Goal: Task Accomplishment & Management: Complete application form

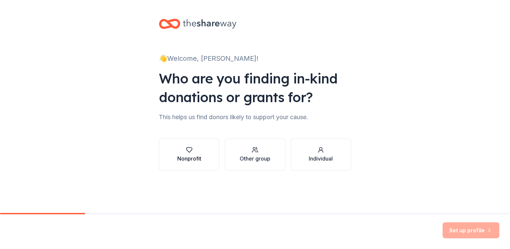
click at [194, 153] on div "button" at bounding box center [189, 150] width 24 height 7
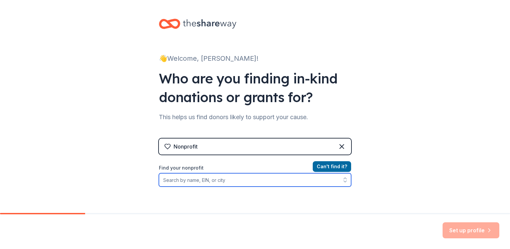
click at [186, 181] on input "Find your nonprofit" at bounding box center [255, 179] width 192 height 13
type input "Touro University [US_STATE]"
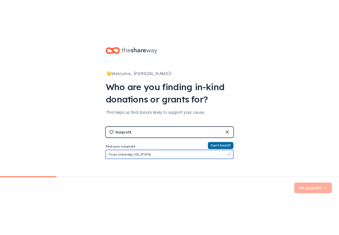
scroll to position [7, 0]
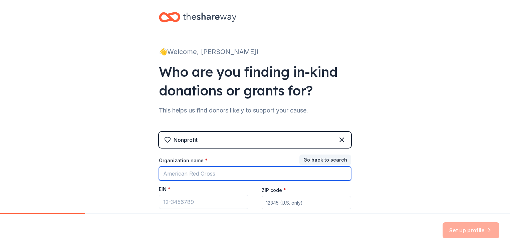
click at [188, 171] on input "Organization name *" at bounding box center [255, 174] width 192 height 14
type input "Touro University [US_STATE]"
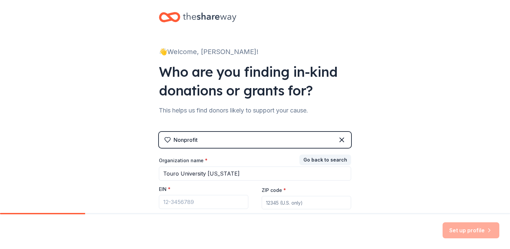
type input "94592"
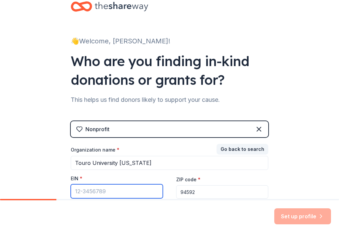
click at [77, 191] on input "EIN *" at bounding box center [117, 191] width 92 height 14
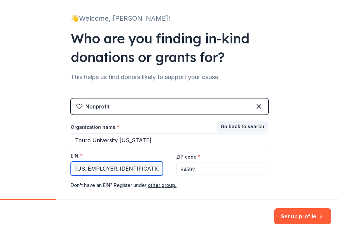
scroll to position [65, 0]
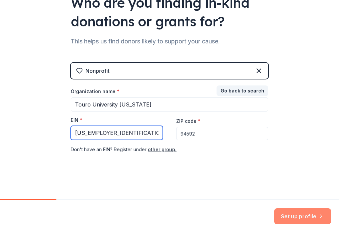
type input "[US_EMPLOYER_IDENTIFICATION_NUMBER]"
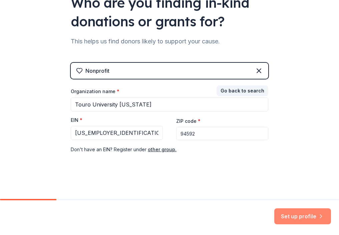
click at [299, 216] on button "Set up profile" at bounding box center [302, 216] width 57 height 16
click at [246, 134] on input "94592" at bounding box center [222, 133] width 92 height 13
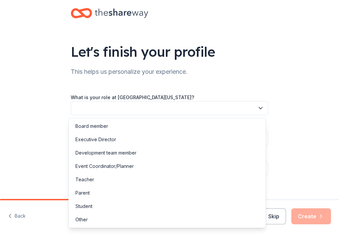
click at [203, 113] on button "button" at bounding box center [170, 108] width 198 height 14
click at [113, 138] on div "Executive Director" at bounding box center [95, 140] width 41 height 8
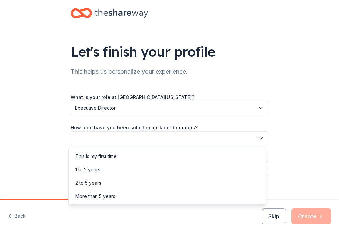
click at [118, 138] on button "button" at bounding box center [170, 138] width 198 height 14
click at [104, 194] on div "More than 5 years" at bounding box center [95, 196] width 40 height 8
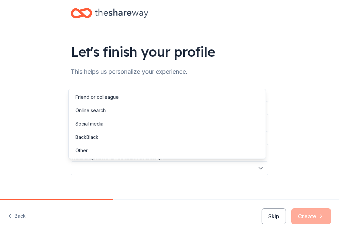
click at [135, 165] on button "button" at bounding box center [170, 168] width 198 height 14
click at [110, 98] on div "Friend or colleague" at bounding box center [96, 97] width 43 height 8
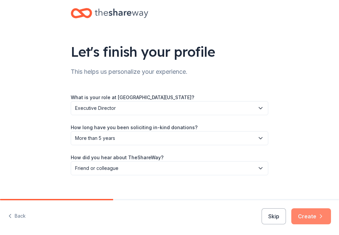
click at [311, 216] on button "Create" at bounding box center [311, 216] width 40 height 16
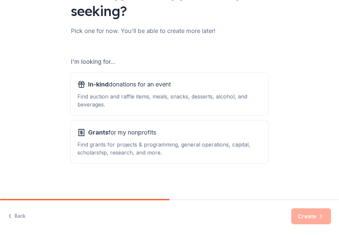
scroll to position [60, 0]
click at [140, 94] on div "Find auction and raffle items, meals, snacks, desserts, alcohol, and beverages." at bounding box center [169, 100] width 184 height 16
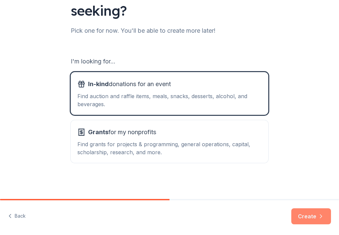
click at [314, 212] on button "Create" at bounding box center [311, 216] width 40 height 16
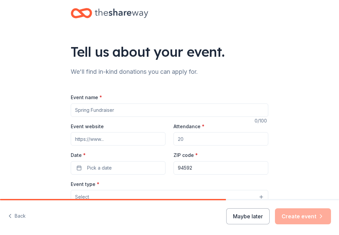
click at [118, 114] on input "Event name *" at bounding box center [170, 109] width 198 height 13
type input "Mosaic Celebration Gala"
click at [105, 142] on input "Event website" at bounding box center [118, 138] width 95 height 13
type input "[DOMAIN_NAME]"
click at [198, 139] on input "Attendance *" at bounding box center [221, 138] width 95 height 13
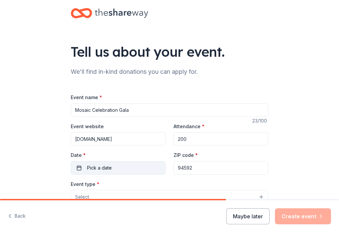
type input "200"
click at [122, 168] on button "Pick a date" at bounding box center [118, 167] width 95 height 13
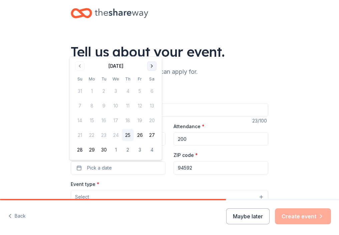
click at [151, 67] on button "Go to next month" at bounding box center [151, 65] width 9 height 9
click at [151, 82] on tbody "28 29 30 1 2 3 4 5 6 7 8 9 10 11 12 13 14 15 16 17 18 19 20 21 22 23 24 25 26 2…" at bounding box center [116, 118] width 84 height 73
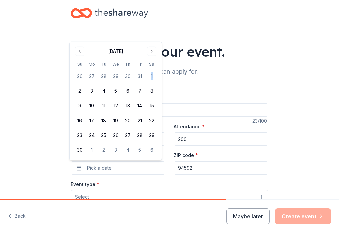
click at [151, 68] on tbody "26 27 28 29 30 31 1 2 3 4 5 6 7 8 9 10 11 12 13 14 15 16 17 18 19 20 21 22 23 2…" at bounding box center [116, 112] width 84 height 88
drag, startPoint x: 151, startPoint y: 68, endPoint x: 153, endPoint y: 51, distance: 17.1
click at [153, 51] on button "Go to next month" at bounding box center [151, 51] width 9 height 9
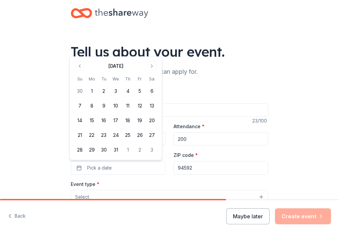
click at [153, 70] on div "[DATE] Su Mo Tu We Th Fr Sa 30 1 2 3 4 5 6 7 8 9 10 11 12 13 14 15 16 17 18 19 …" at bounding box center [116, 108] width 84 height 95
click at [153, 66] on button "Go to next month" at bounding box center [151, 65] width 9 height 9
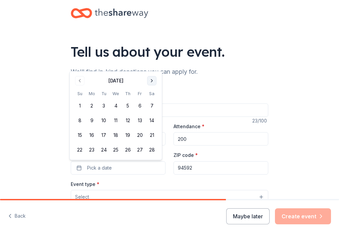
click at [152, 82] on button "Go to next month" at bounding box center [151, 80] width 9 height 9
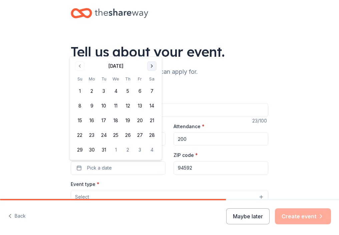
click at [153, 66] on button "Go to next month" at bounding box center [151, 65] width 9 height 9
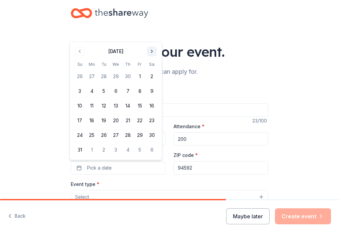
click at [153, 55] on button "Go to next month" at bounding box center [151, 51] width 9 height 9
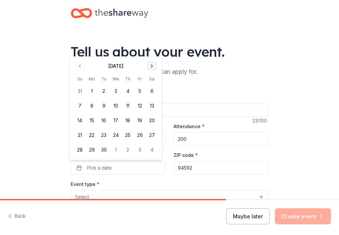
click at [153, 64] on button "Go to next month" at bounding box center [151, 65] width 9 height 9
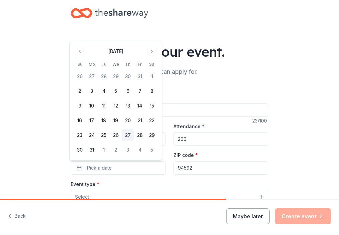
click at [128, 135] on button "27" at bounding box center [128, 135] width 12 height 12
click at [303, 175] on div "Tell us about your event. We'll find in-kind donations you can apply for. Event…" at bounding box center [169, 217] width 339 height 434
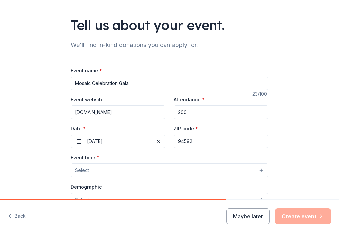
scroll to position [100, 0]
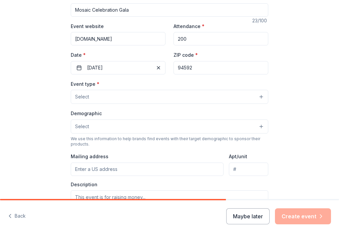
click at [198, 96] on button "Select" at bounding box center [170, 97] width 198 height 14
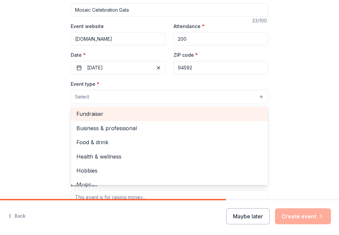
click at [90, 114] on span "Fundraiser" at bounding box center [169, 114] width 186 height 9
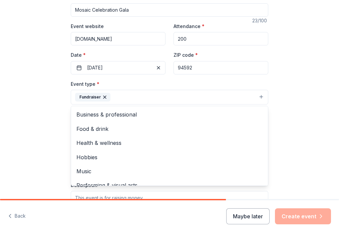
click at [320, 146] on div "Tell us about your event. We'll find in-kind donations you can apply for. Event…" at bounding box center [169, 117] width 339 height 434
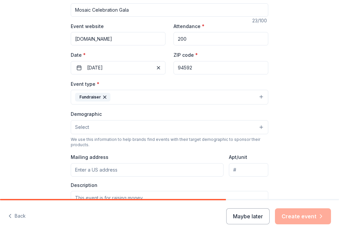
click at [192, 128] on button "Select" at bounding box center [170, 127] width 198 height 14
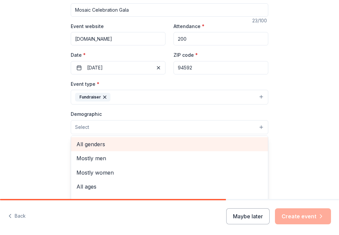
click at [96, 139] on div "All genders" at bounding box center [169, 144] width 197 height 14
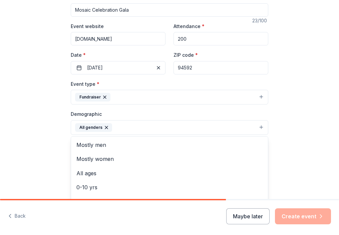
click at [303, 150] on div "Tell us about your event. We'll find in-kind donations you can apply for. Event…" at bounding box center [169, 117] width 339 height 435
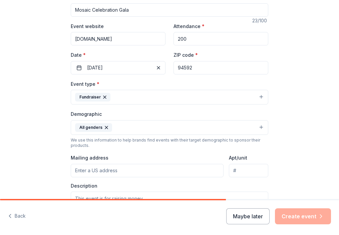
click at [157, 127] on button "All genders" at bounding box center [170, 127] width 198 height 15
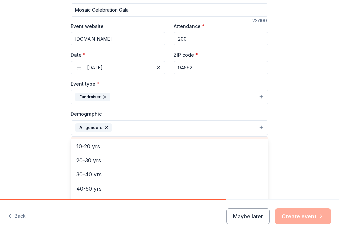
scroll to position [67, 0]
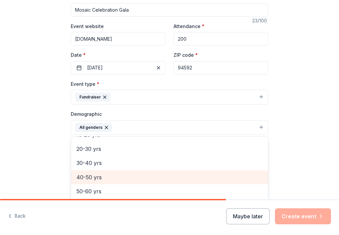
click at [91, 179] on span "40-50 yrs" at bounding box center [169, 177] width 186 height 9
click at [83, 176] on span "50-60 yrs" at bounding box center [169, 177] width 186 height 9
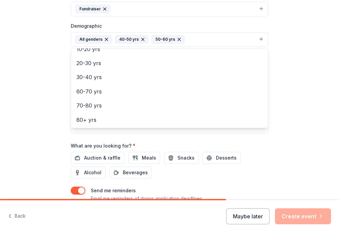
scroll to position [200, 0]
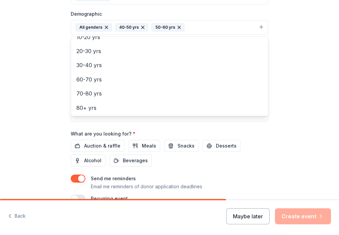
click at [95, 145] on div "Event name * Mosaic Celebration Gala 23 /100 Event website [DOMAIN_NAME] Attend…" at bounding box center [170, 48] width 198 height 310
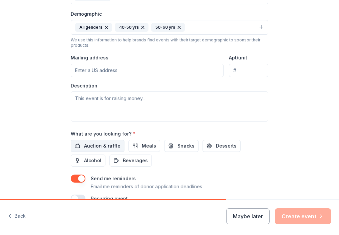
click at [87, 142] on span "Auction & raffle" at bounding box center [102, 146] width 36 height 8
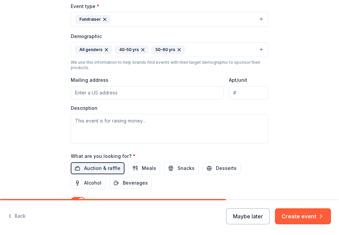
scroll to position [167, 0]
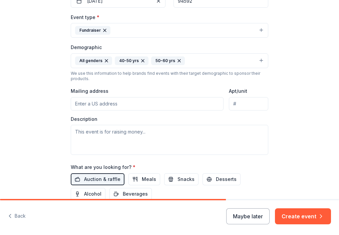
click at [96, 104] on input "Mailing address" at bounding box center [147, 103] width 153 height 13
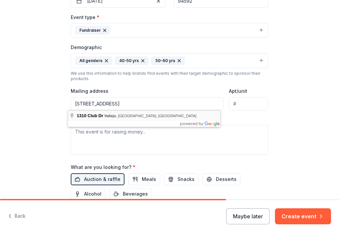
type input "[STREET_ADDRESS]"
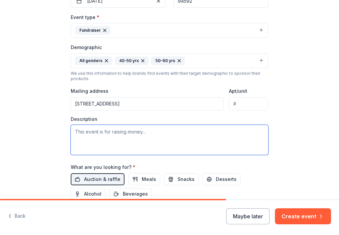
click at [104, 137] on textarea at bounding box center [170, 140] width 198 height 30
click at [116, 133] on textarea "The event raises money for scholarships" at bounding box center [170, 140] width 198 height 30
click at [176, 132] on textarea "The event raises funding for scholarships" at bounding box center [170, 140] width 198 height 30
drag, startPoint x: 109, startPoint y: 131, endPoint x: 192, endPoint y: 183, distance: 98.0
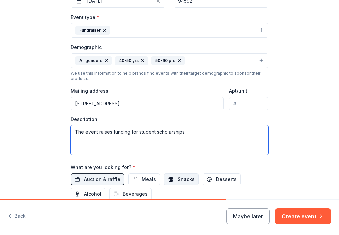
click at [110, 131] on textarea "The event raises funding for student scholarships" at bounding box center [170, 140] width 198 height 30
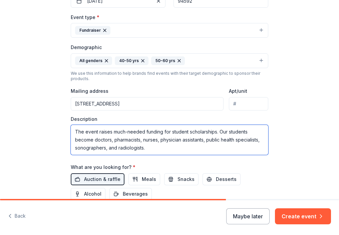
click at [75, 130] on textarea "The event raises much-needed funding for student scholarships. Our students bec…" at bounding box center [170, 140] width 198 height 30
drag, startPoint x: 73, startPoint y: 132, endPoint x: 171, endPoint y: 148, distance: 98.8
click at [171, 148] on textarea "The event raises much-needed funding for student scholarships. Our students bec…" at bounding box center [170, 140] width 198 height 30
paste textarea "Mosaic Gala is Touro University [US_STATE]’s premier scholarship fundraiser, ce…"
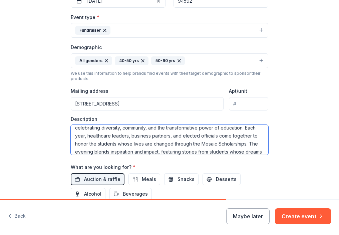
scroll to position [0, 0]
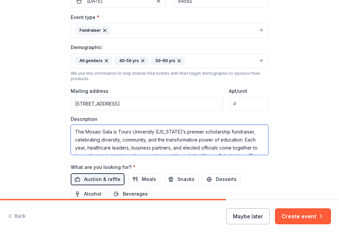
click at [109, 139] on textarea "The Mosaic Gala is Touro University [US_STATE]’s premier scholarship fundraiser…" at bounding box center [170, 140] width 198 height 30
click at [124, 139] on textarea "The Mosaic Gala is Touro University [US_STATE]’s premier scholarship fundraiser…" at bounding box center [170, 140] width 198 height 30
click at [197, 139] on textarea "The Mosaic Gala is Touro University [US_STATE]’s premier scholarship fundraiser…" at bounding box center [170, 140] width 198 height 30
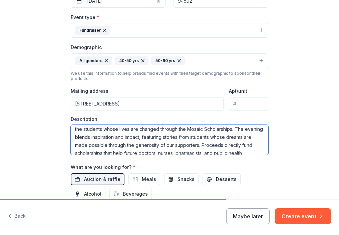
scroll to position [40, 0]
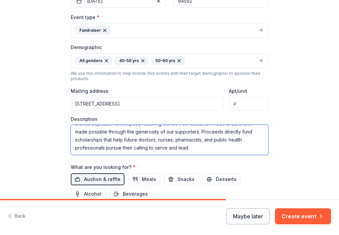
type textarea "The Mosaic Gala is Touro University [US_STATE]’s premier scholarship fundraiser…"
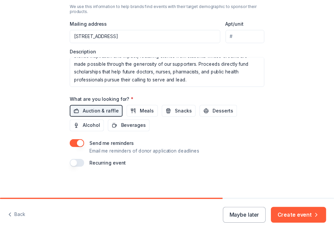
scroll to position [236, 0]
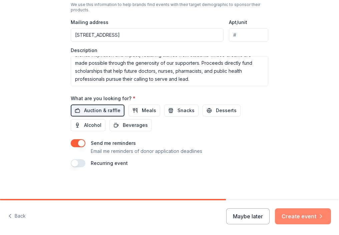
click at [306, 217] on button "Create event" at bounding box center [303, 216] width 56 height 16
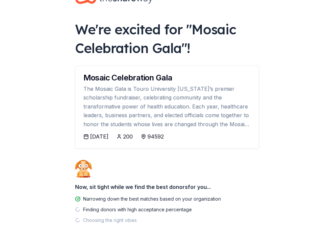
scroll to position [33, 0]
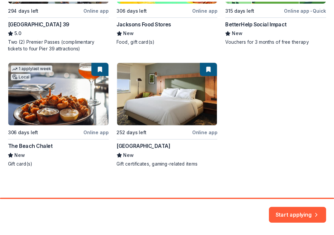
scroll to position [188, 0]
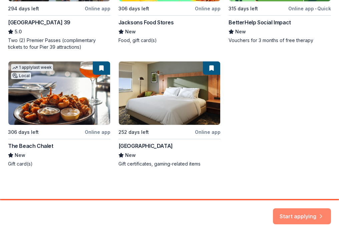
click at [289, 216] on button "Start applying" at bounding box center [302, 212] width 58 height 16
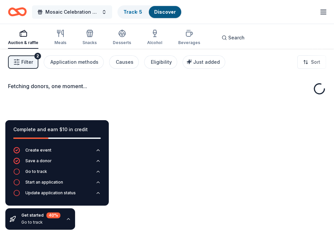
click at [100, 10] on button "Mosaic Celebration Gala" at bounding box center [72, 11] width 80 height 13
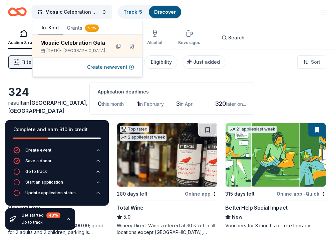
click at [279, 95] on div "324 results in [GEOGRAPHIC_DATA], [GEOGRAPHIC_DATA] Application deadlines 0 thi…" at bounding box center [167, 98] width 318 height 33
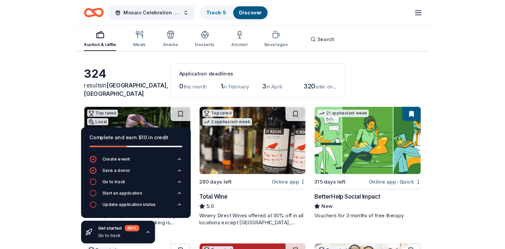
scroll to position [33, 0]
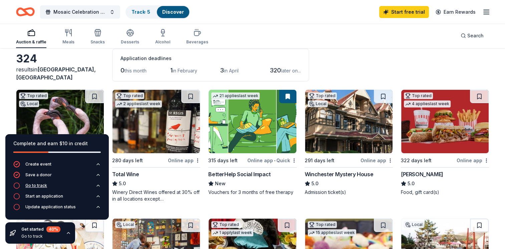
click at [39, 187] on div "Go to track" at bounding box center [36, 185] width 22 height 5
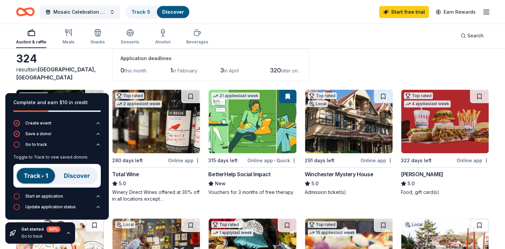
click at [79, 175] on img at bounding box center [56, 176] width 87 height 24
click at [34, 178] on img at bounding box center [56, 176] width 87 height 24
click at [37, 177] on img at bounding box center [56, 176] width 87 height 24
click at [16, 145] on icon "button" at bounding box center [16, 144] width 7 height 7
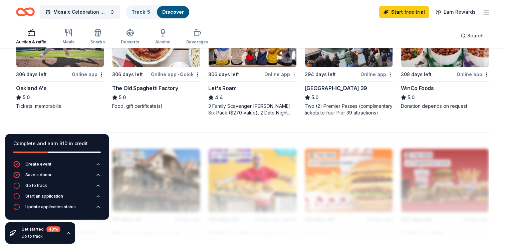
scroll to position [434, 0]
